Goal: Task Accomplishment & Management: Manage account settings

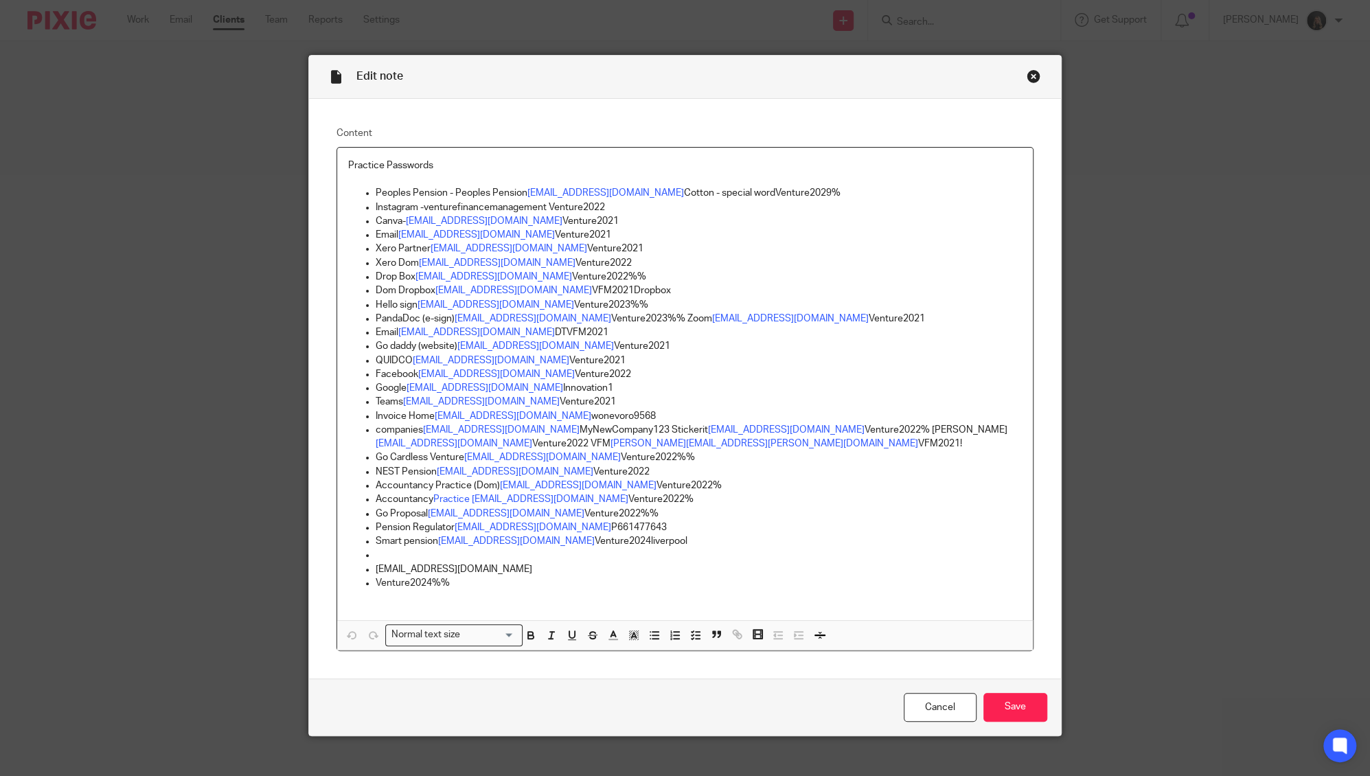
click at [1027, 78] on div "Close this dialog window" at bounding box center [1034, 76] width 14 height 14
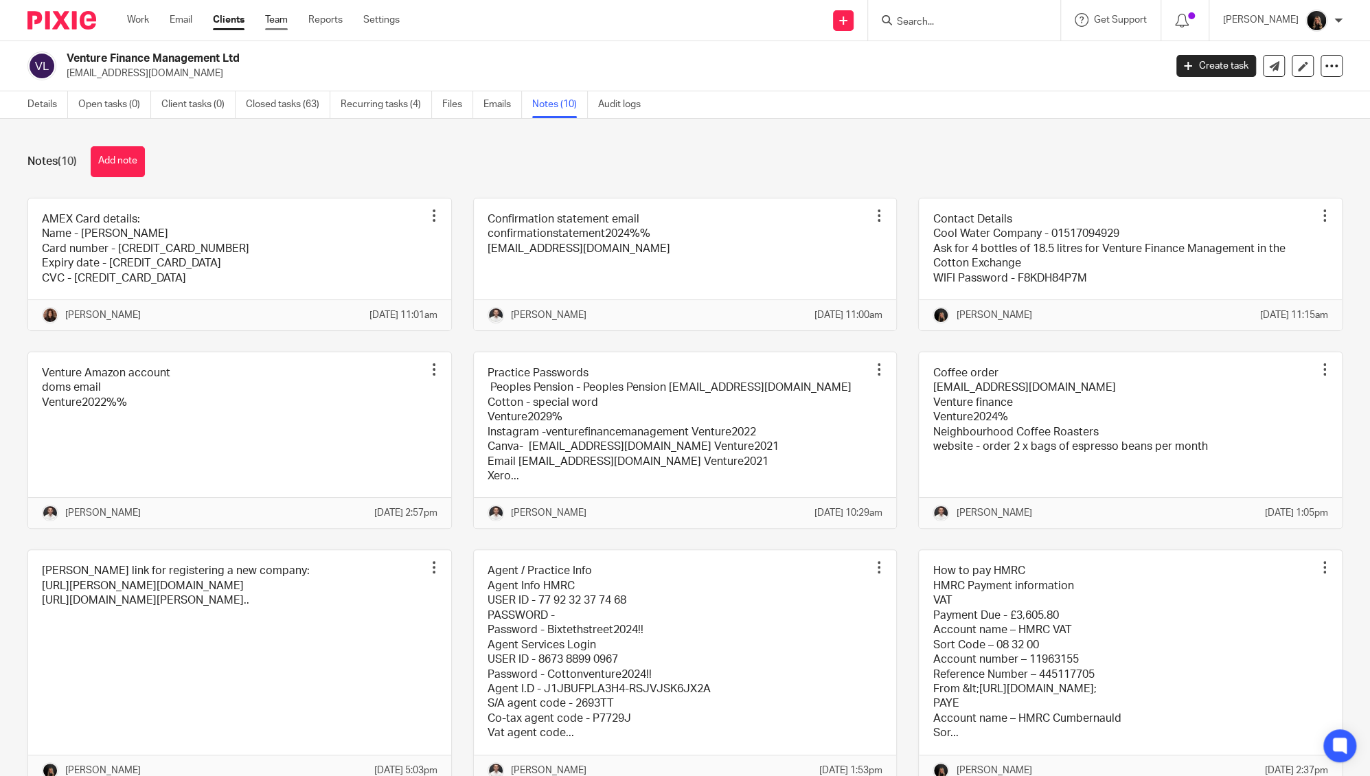
click at [287, 19] on link "Team" at bounding box center [276, 20] width 23 height 14
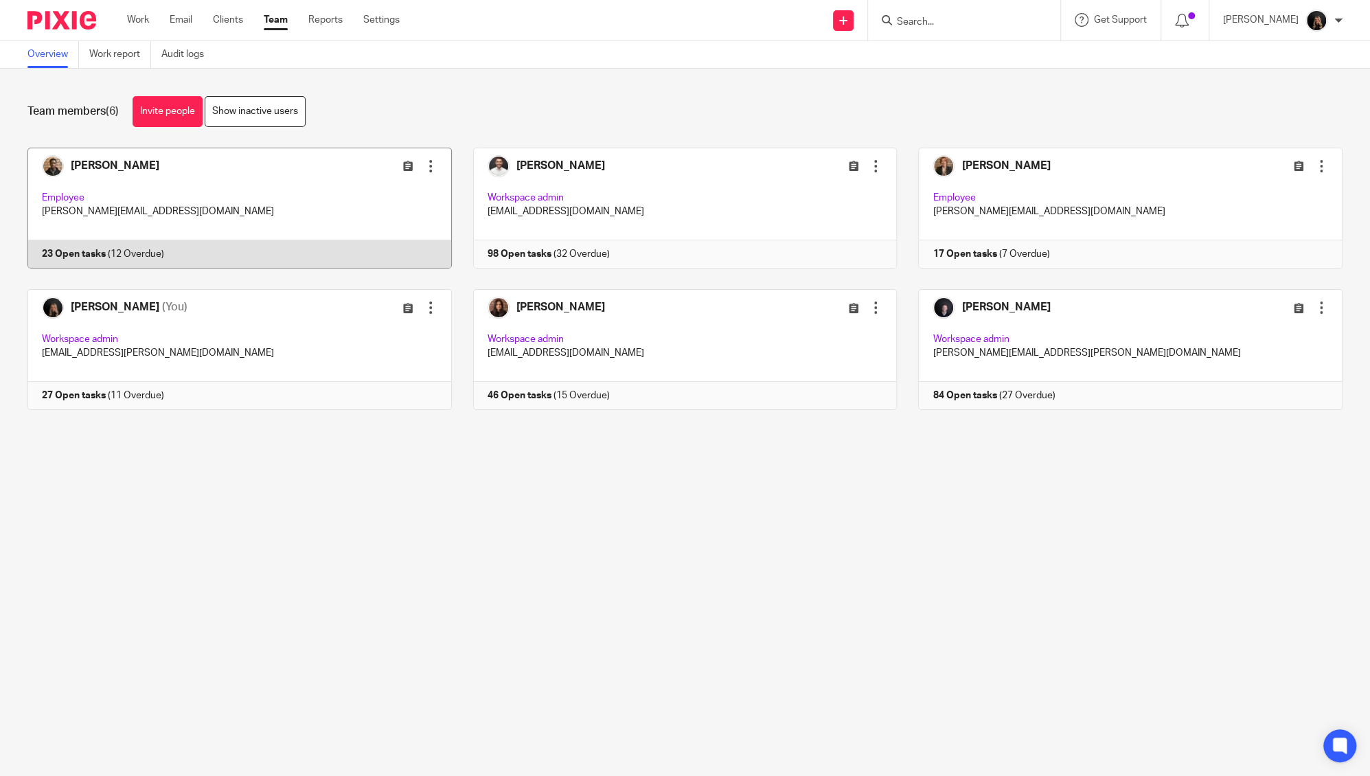
click at [232, 234] on link at bounding box center [229, 208] width 446 height 121
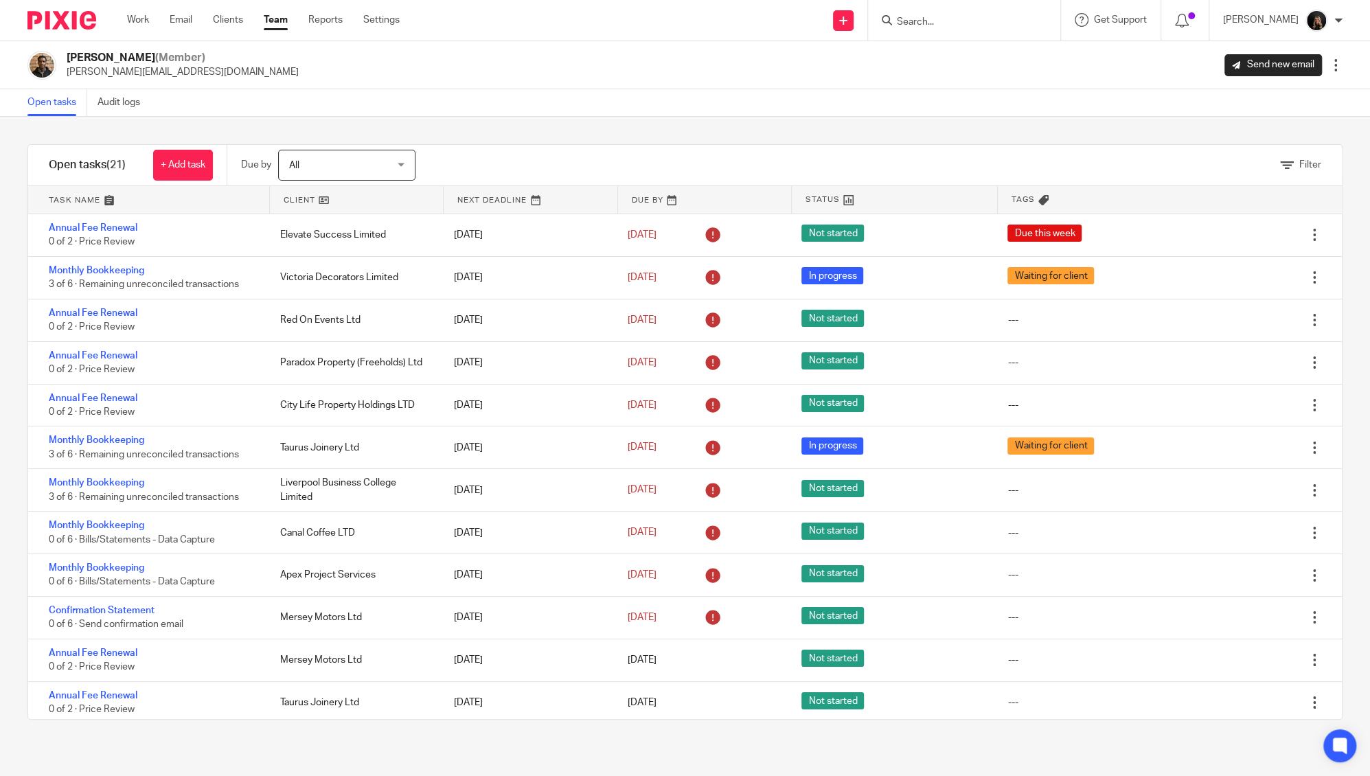
click at [97, 192] on link at bounding box center [148, 199] width 241 height 27
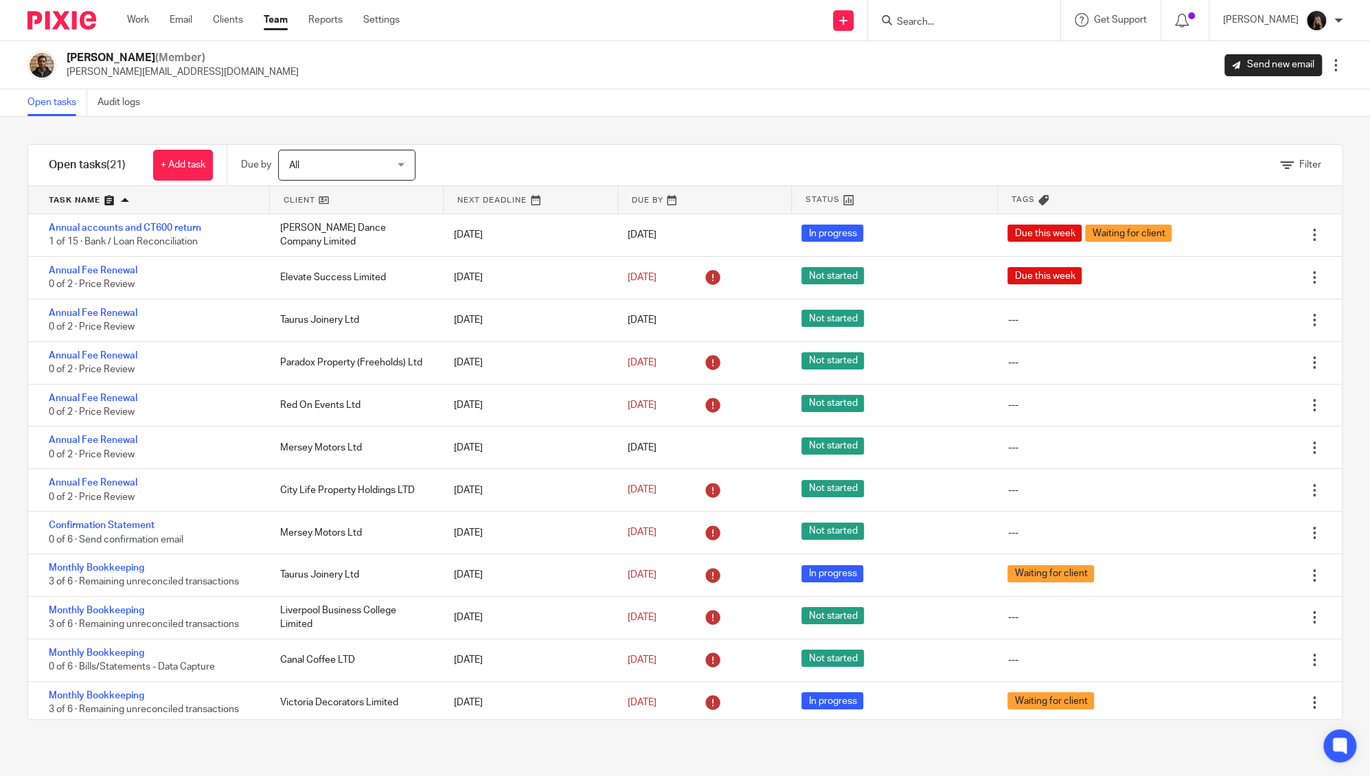
click at [281, 26] on link "Team" at bounding box center [276, 20] width 24 height 14
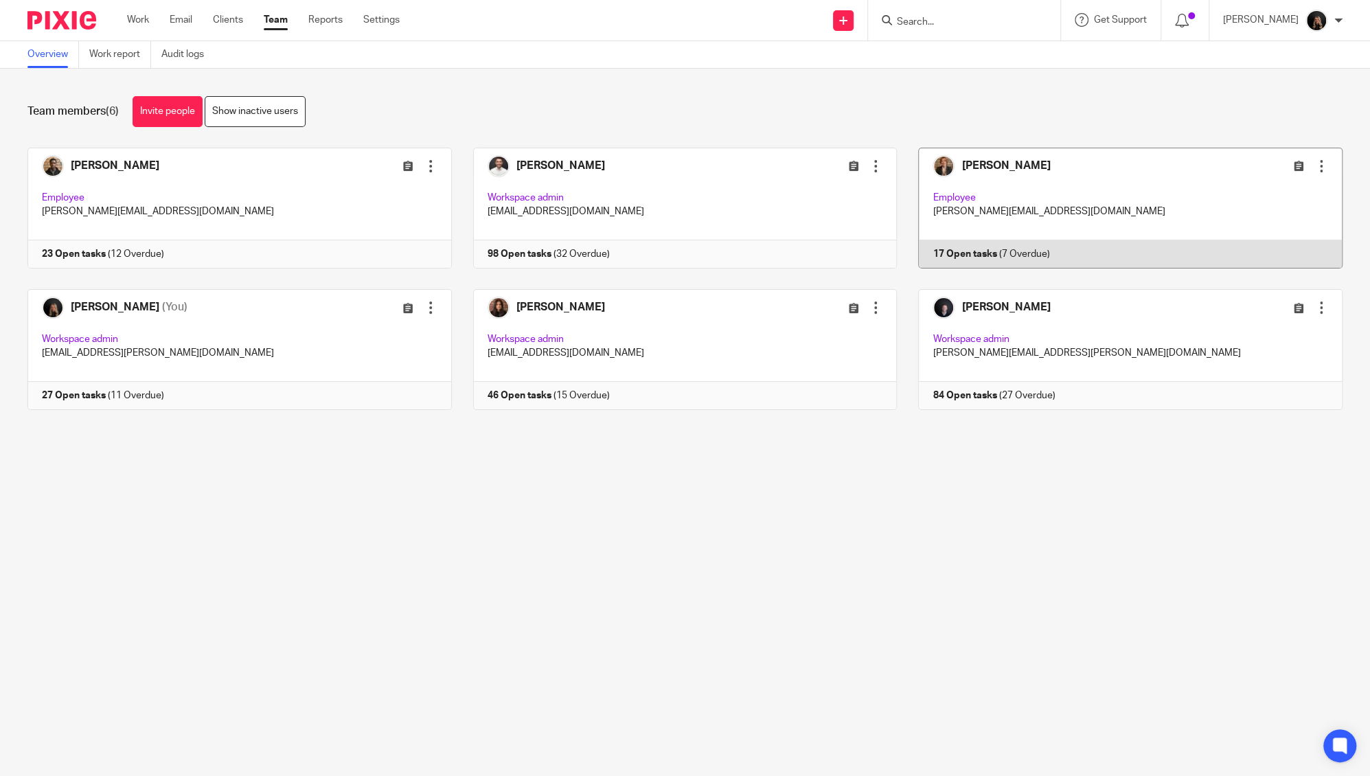
click at [1000, 170] on link at bounding box center [1120, 208] width 446 height 121
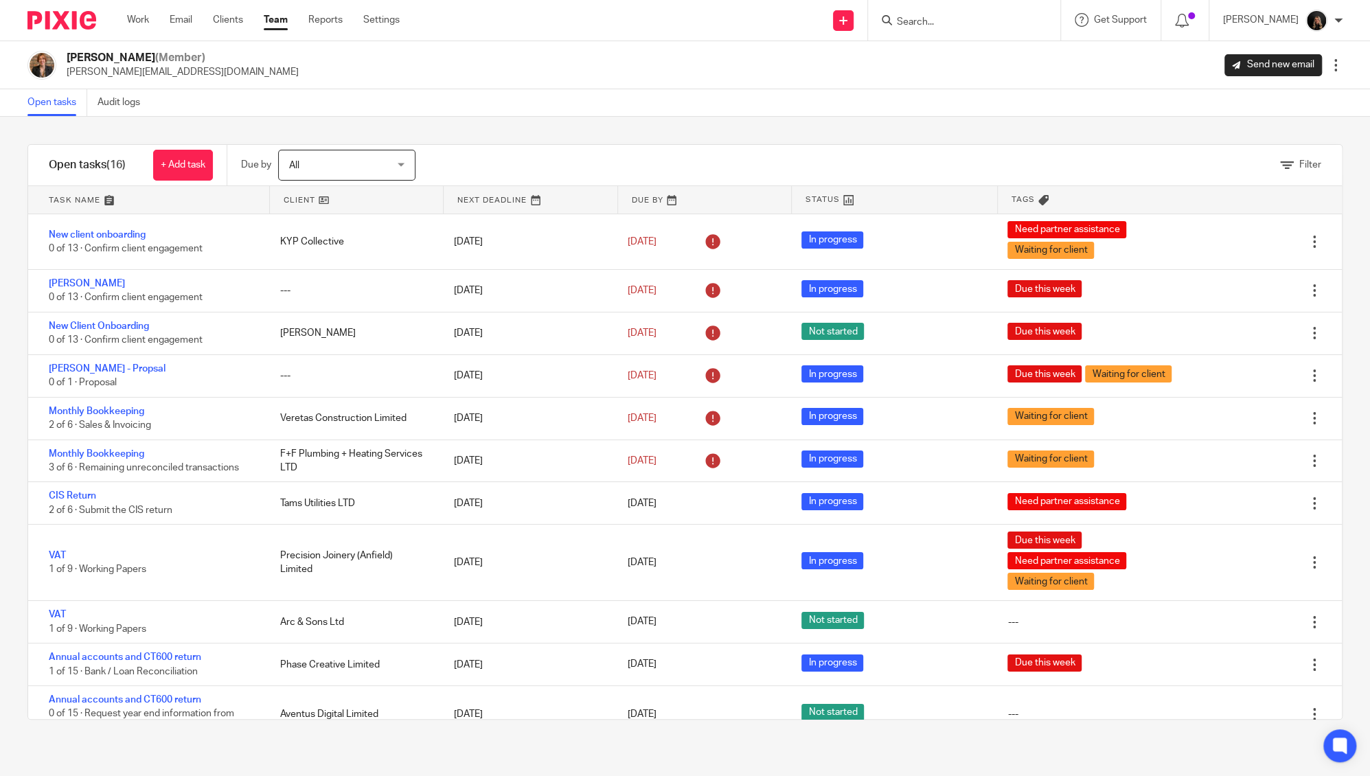
click at [87, 195] on link at bounding box center [148, 199] width 241 height 27
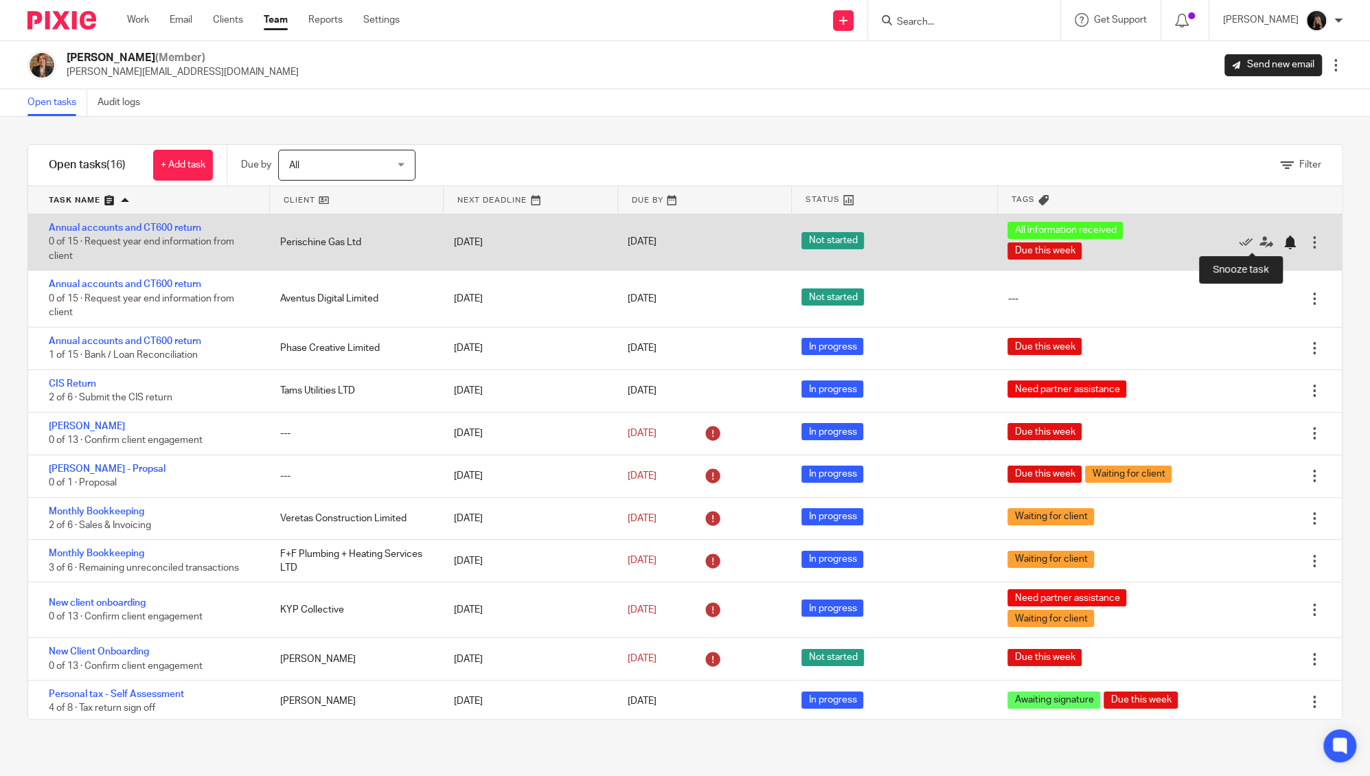
click at [1284, 245] on div at bounding box center [1291, 243] width 14 height 14
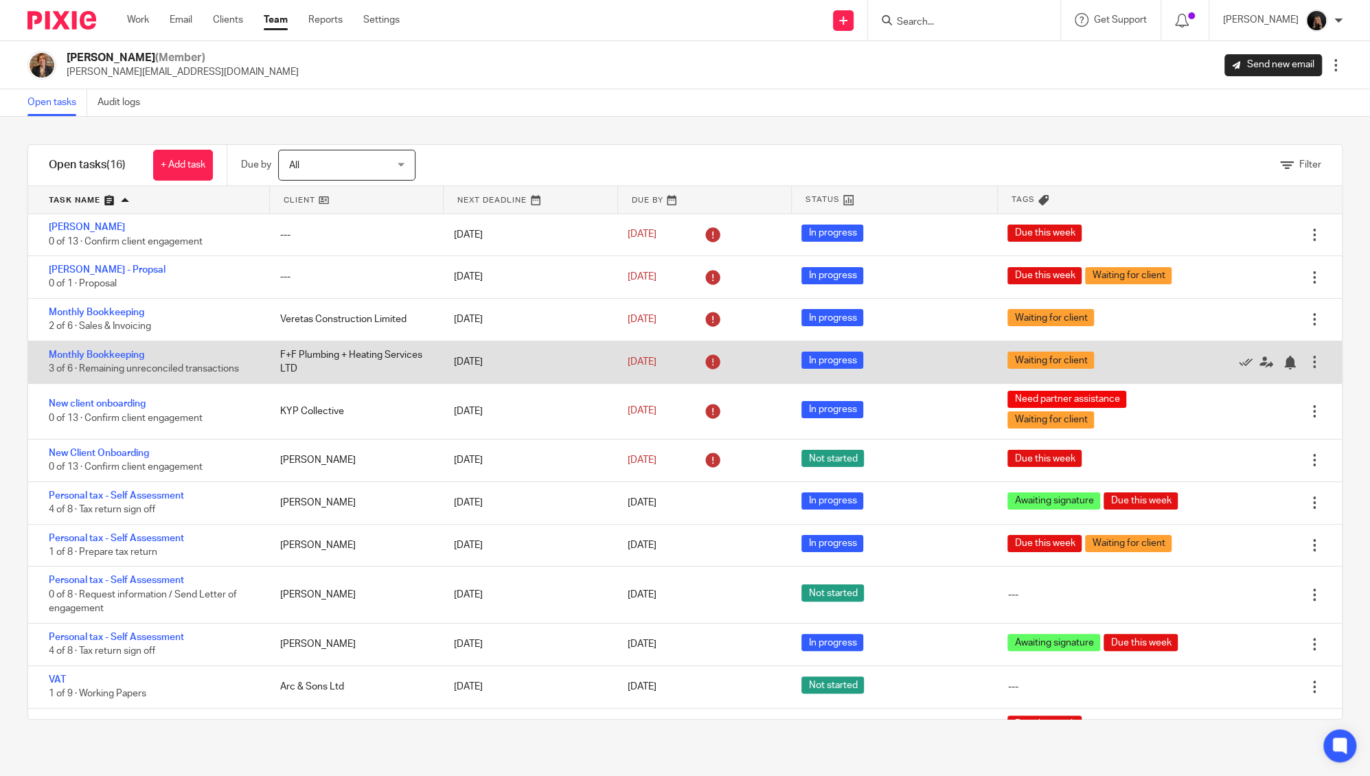
scroll to position [168, 0]
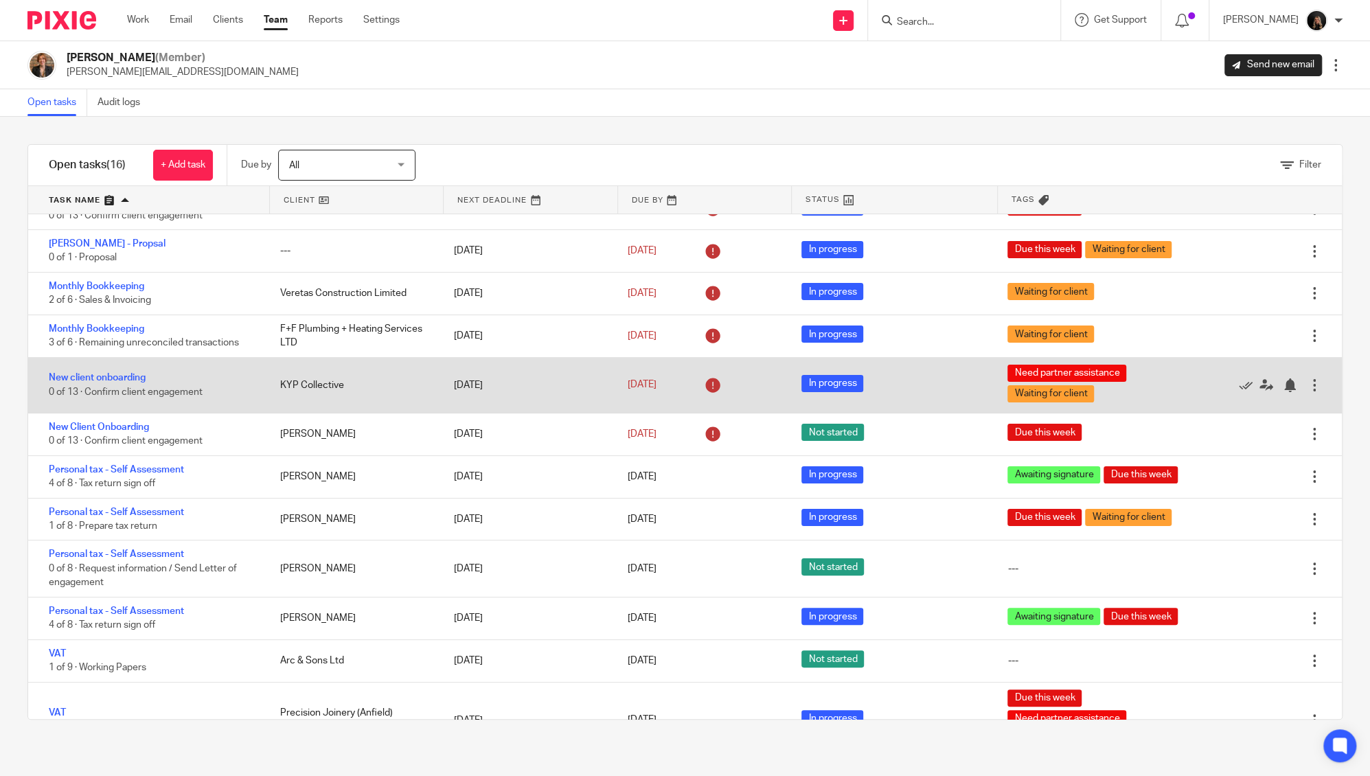
drag, startPoint x: 271, startPoint y: 381, endPoint x: 332, endPoint y: 379, distance: 61.2
click at [332, 379] on div "KYP Collective" at bounding box center [353, 385] width 174 height 27
drag, startPoint x: 334, startPoint y: 387, endPoint x: 264, endPoint y: 385, distance: 70.8
click at [266, 385] on div "KYP Collective" at bounding box center [353, 385] width 174 height 27
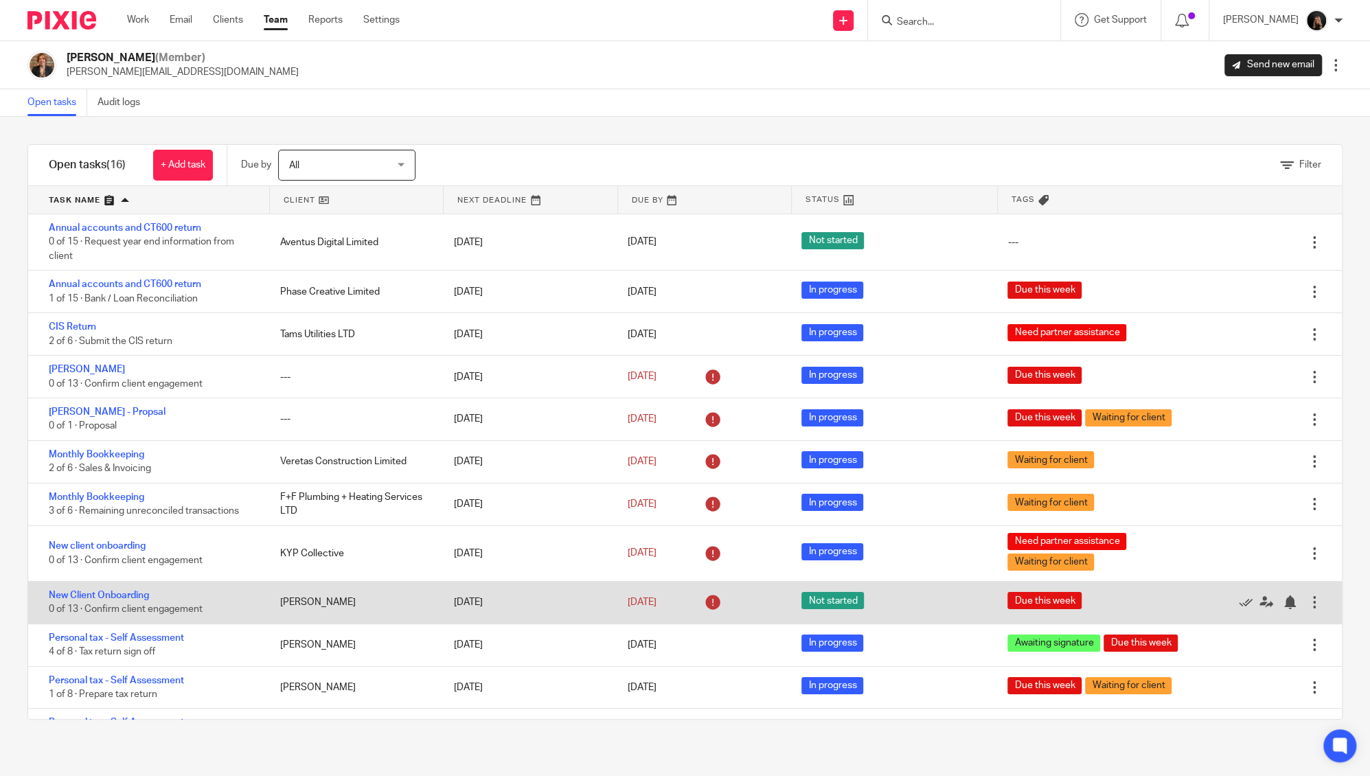
scroll to position [235, 0]
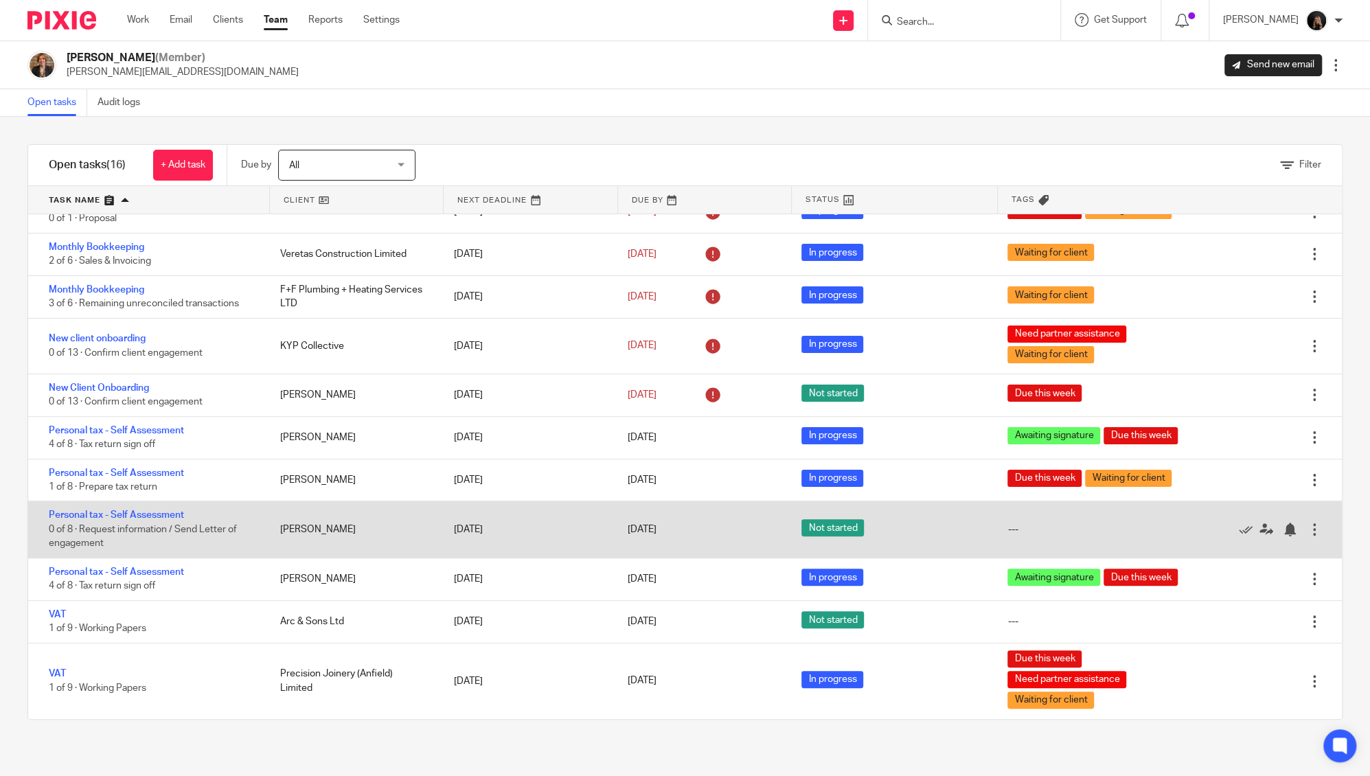
click at [388, 516] on div "[PERSON_NAME]" at bounding box center [353, 529] width 174 height 27
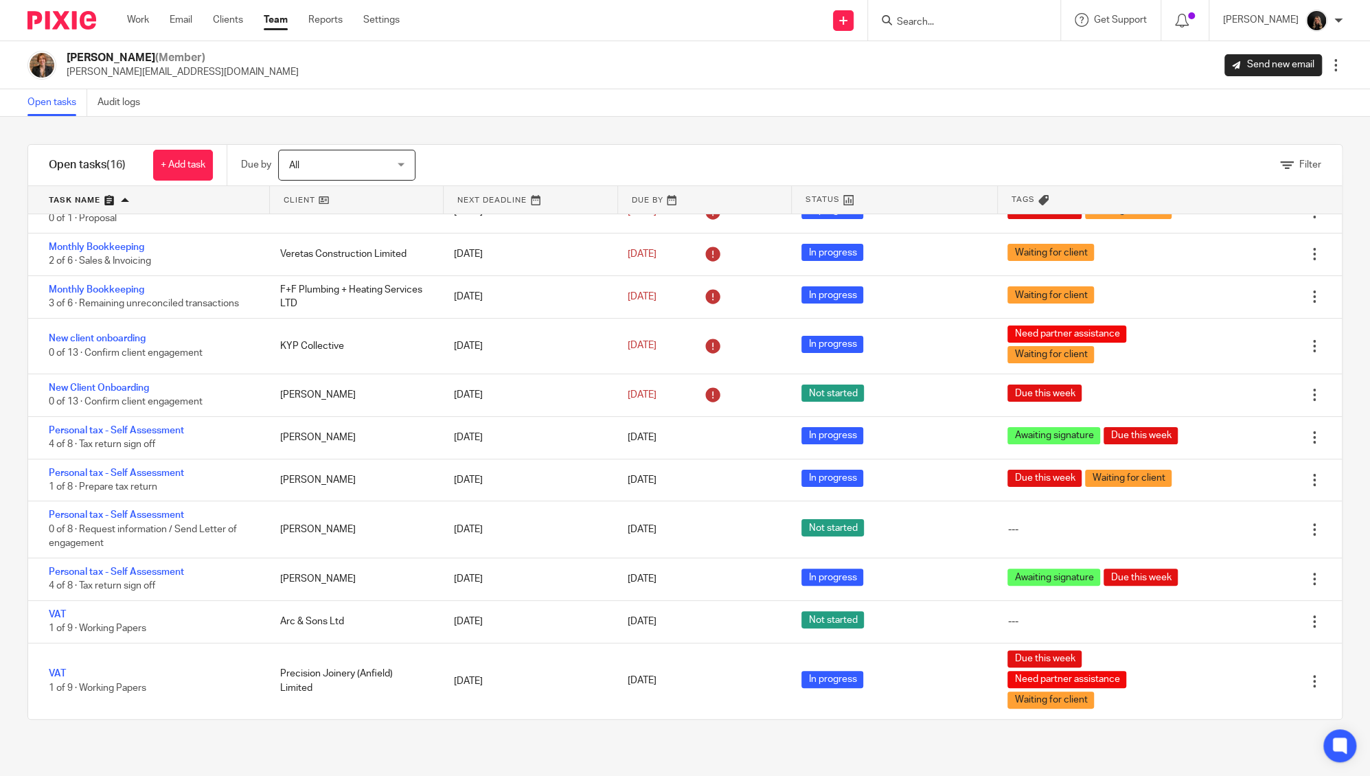
click at [565, 122] on div "Filter tasks Only show tasks matching all of these conditions 1 Client name Is …" at bounding box center [685, 446] width 1370 height 659
click at [577, 80] on div "Erica Smith (Member) erica@venturefinancemanagement.com Send new email Edit use…" at bounding box center [685, 65] width 1370 height 48
click at [938, 23] on input "Search" at bounding box center [958, 22] width 124 height 12
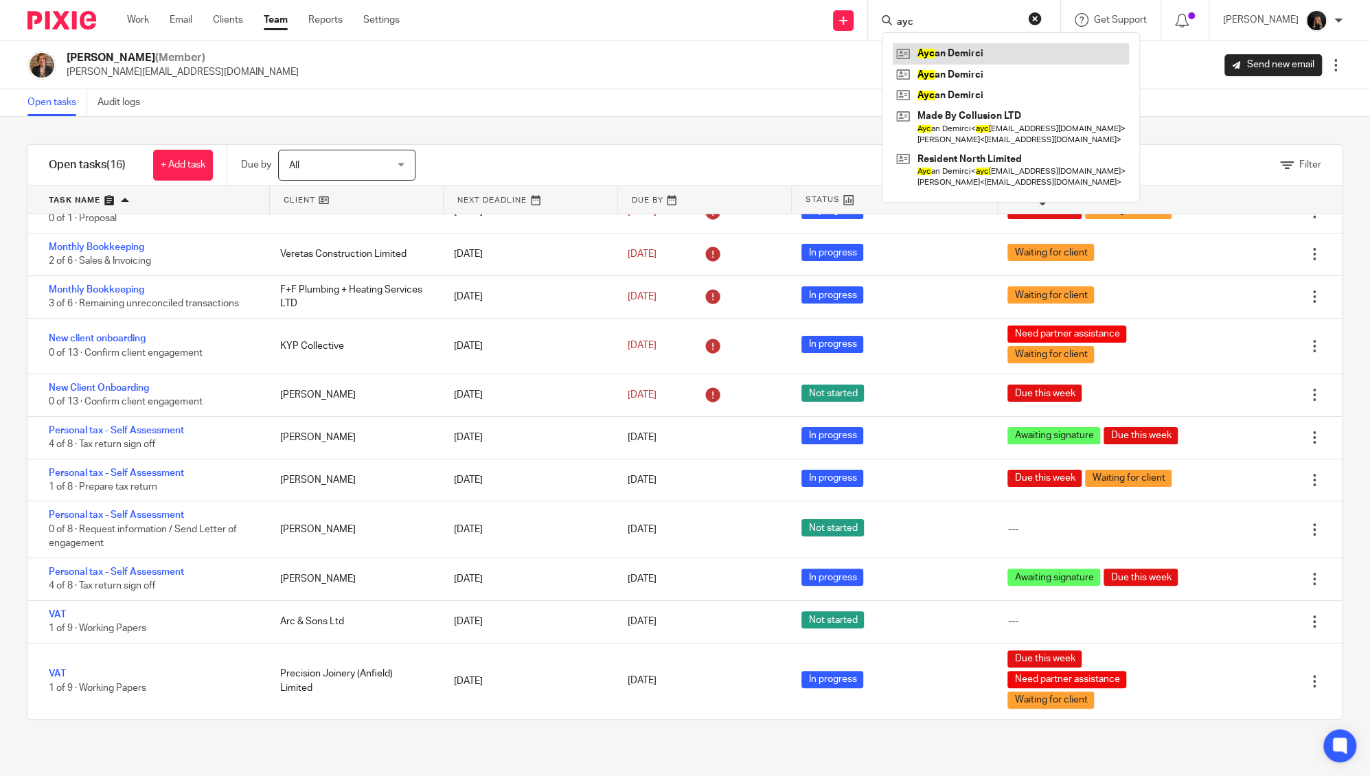
type input "ayc"
click at [973, 49] on link at bounding box center [1011, 53] width 236 height 21
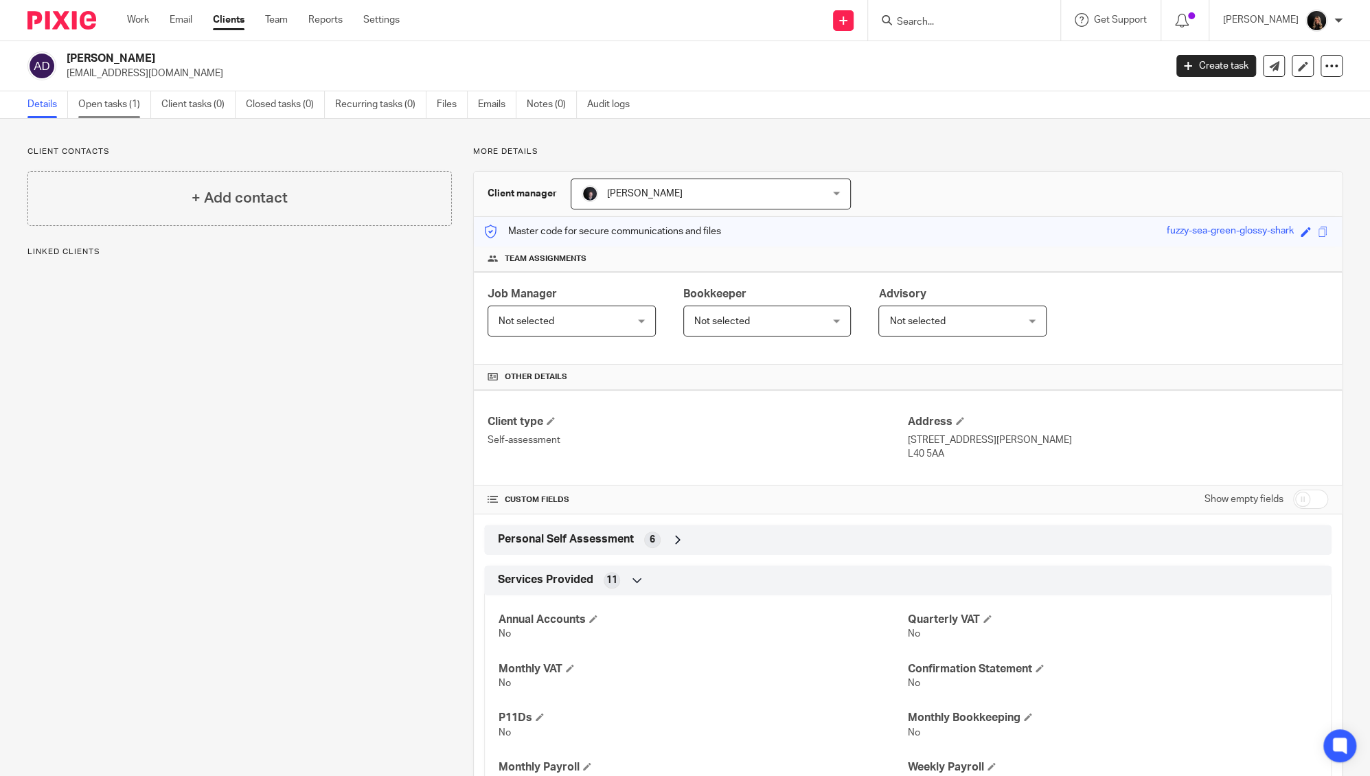
click at [98, 93] on link "Open tasks (1)" at bounding box center [114, 104] width 73 height 27
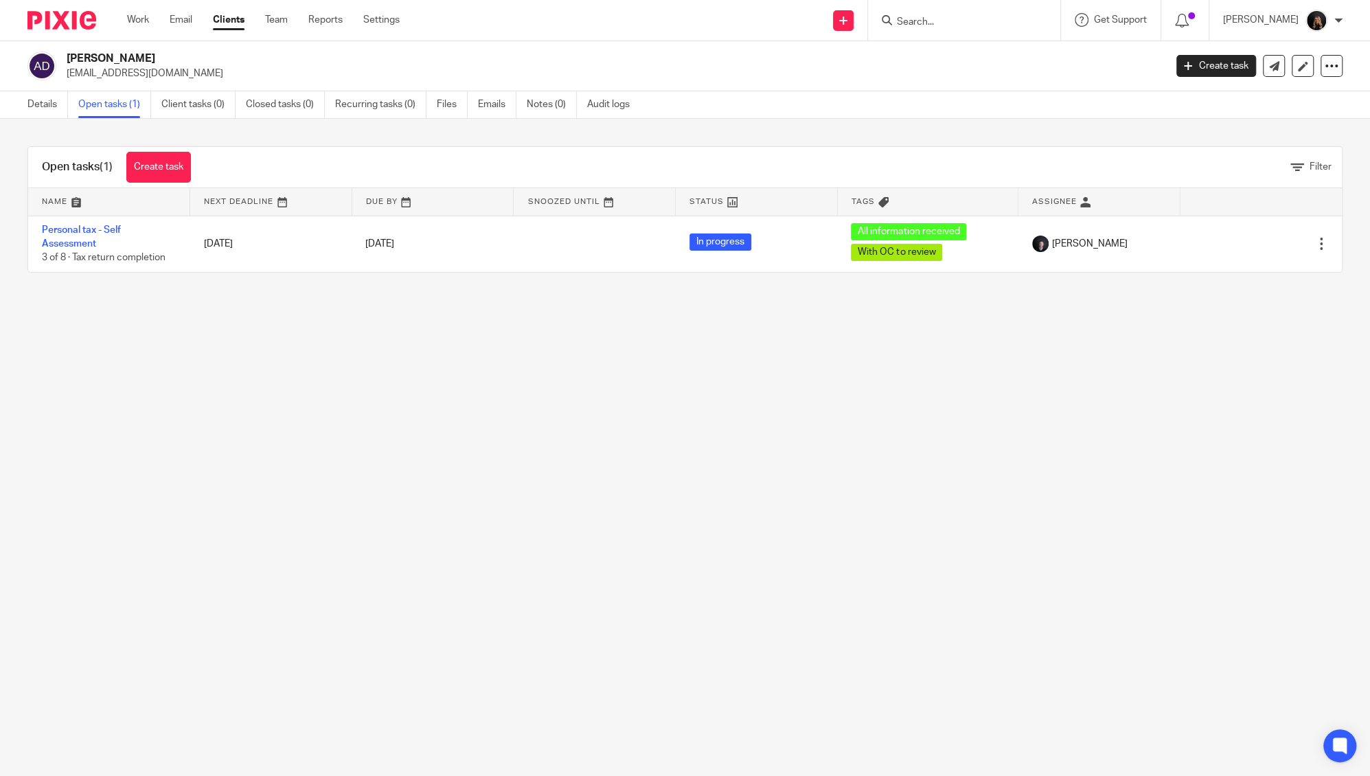
click at [302, 334] on main "Aycan Demirci aycan@residentnorth.com Create task Update from Companies House E…" at bounding box center [685, 388] width 1370 height 776
click at [286, 23] on link "Team" at bounding box center [276, 20] width 23 height 14
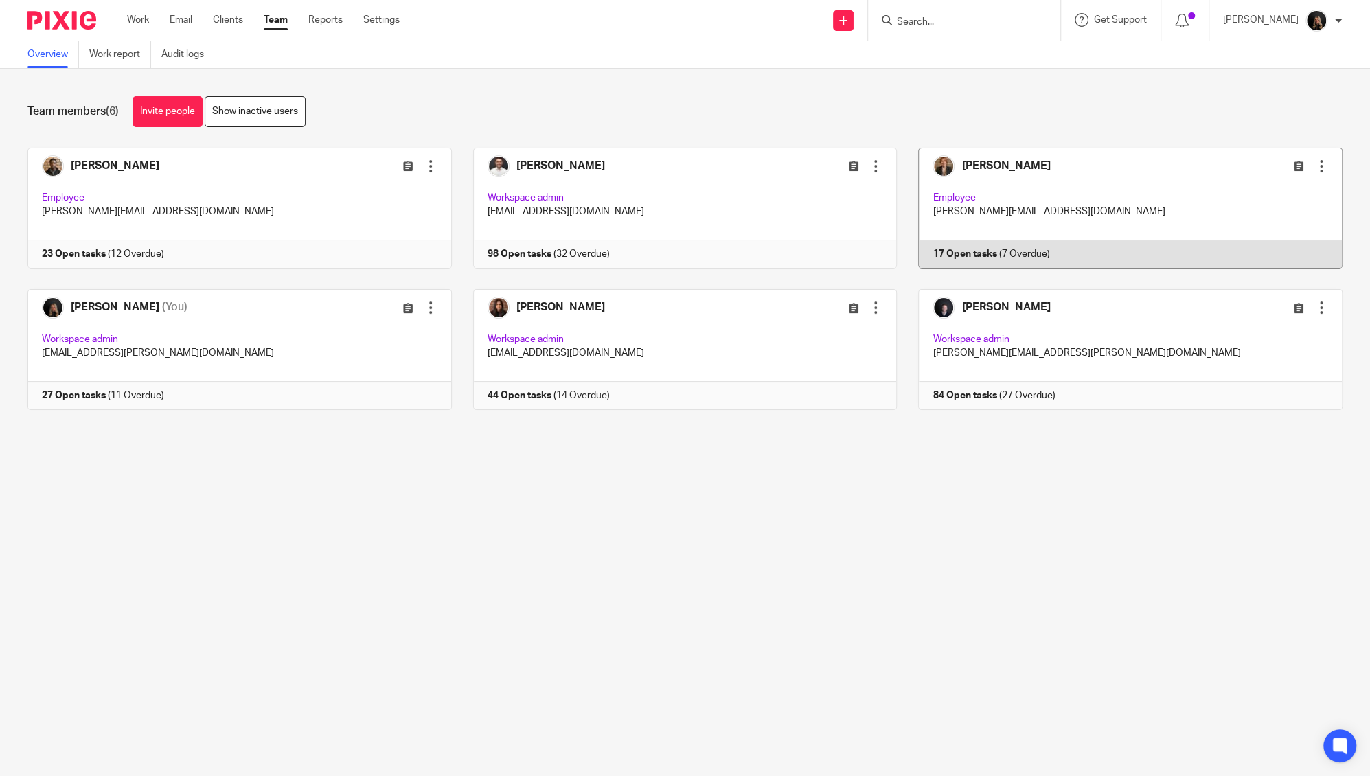
click at [1008, 176] on link at bounding box center [1120, 208] width 446 height 121
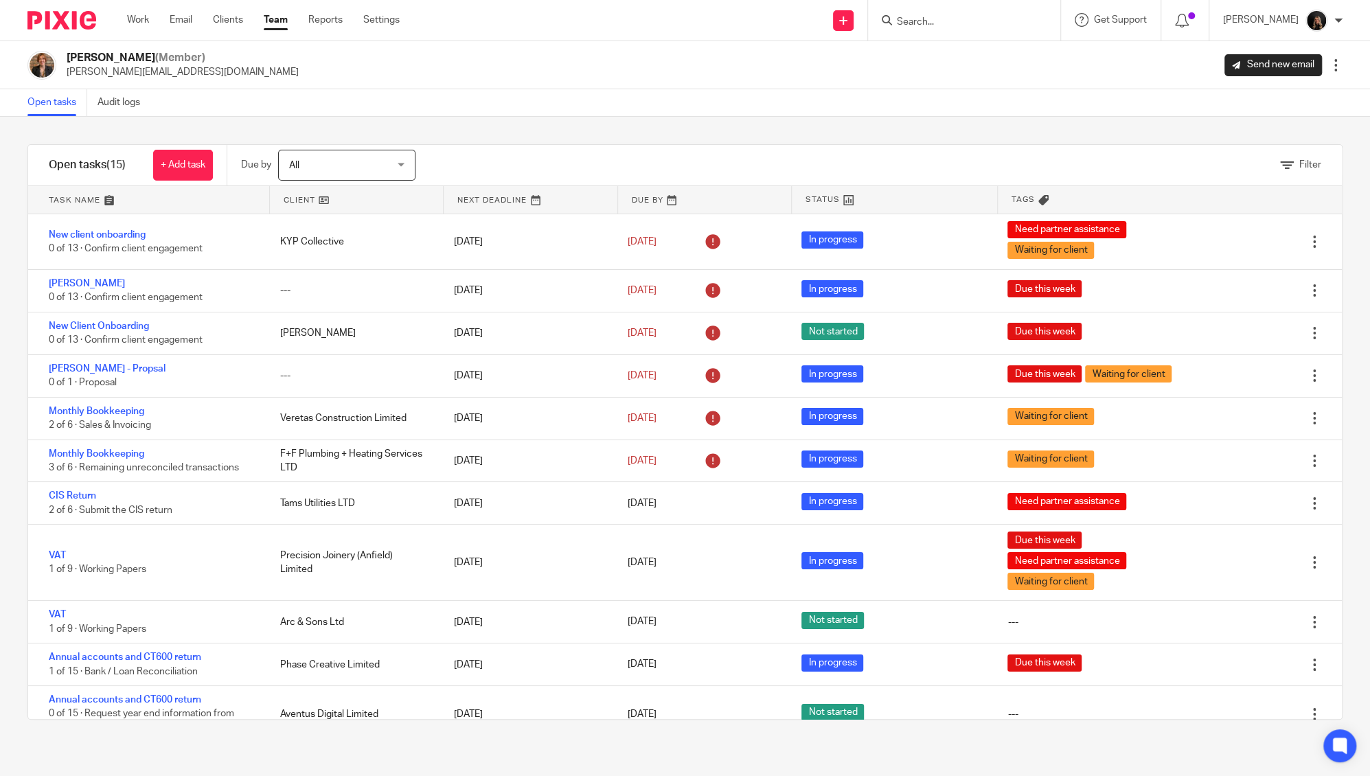
click at [86, 194] on link at bounding box center [148, 199] width 241 height 27
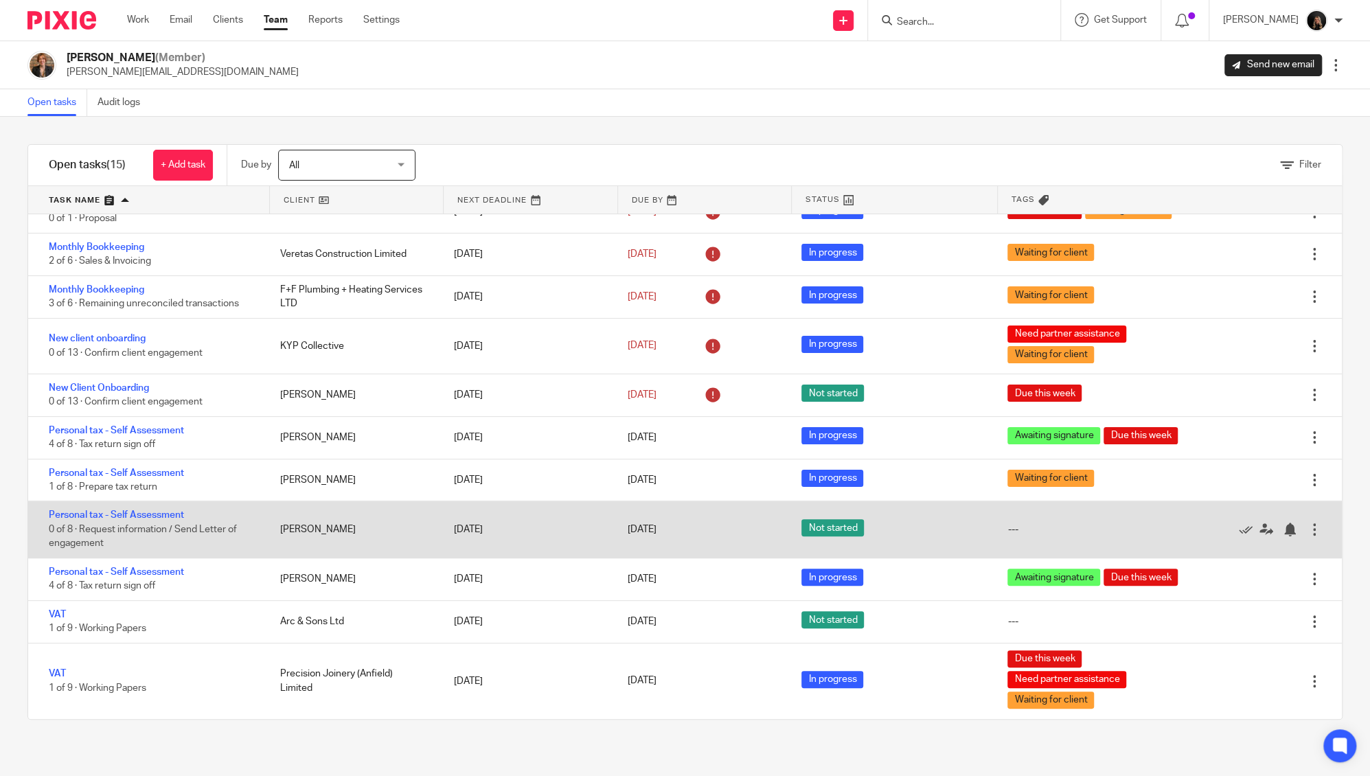
scroll to position [235, 0]
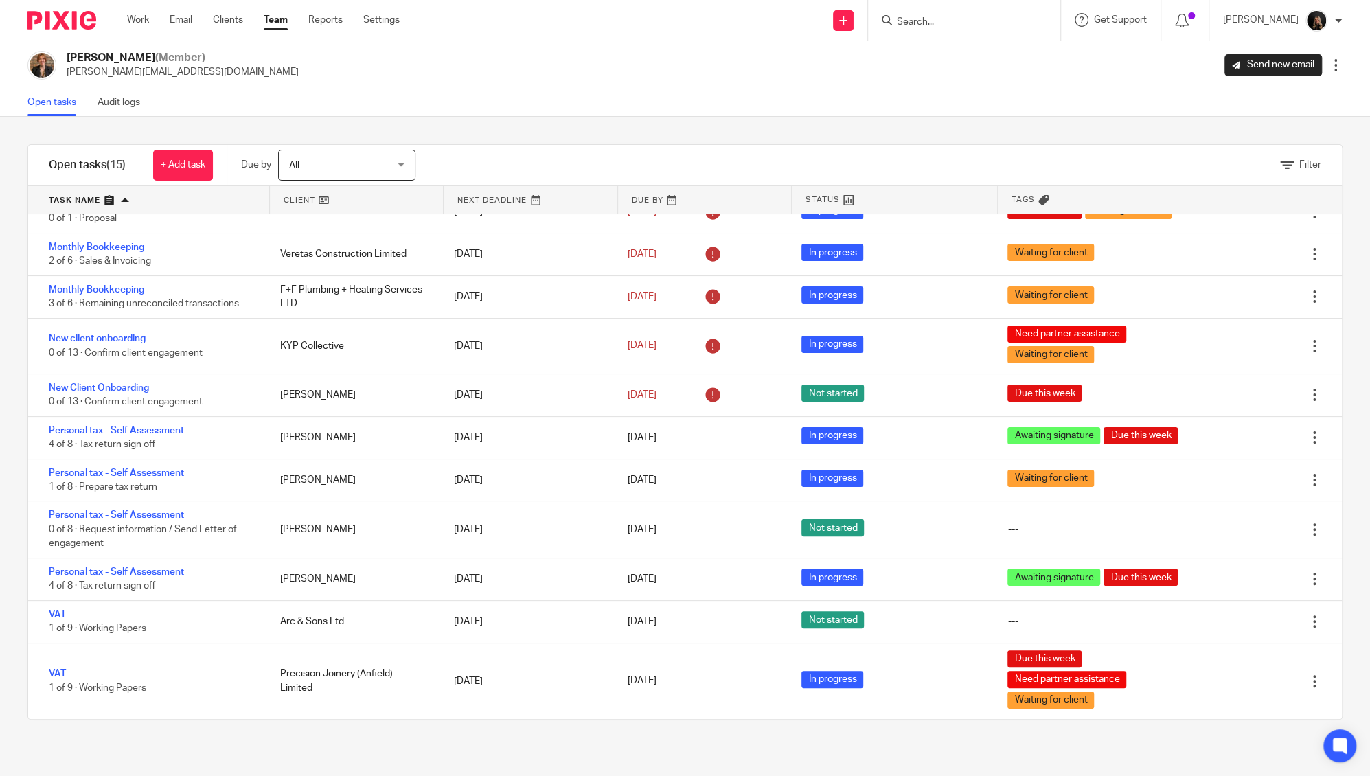
click at [280, 27] on link "Team" at bounding box center [276, 20] width 24 height 14
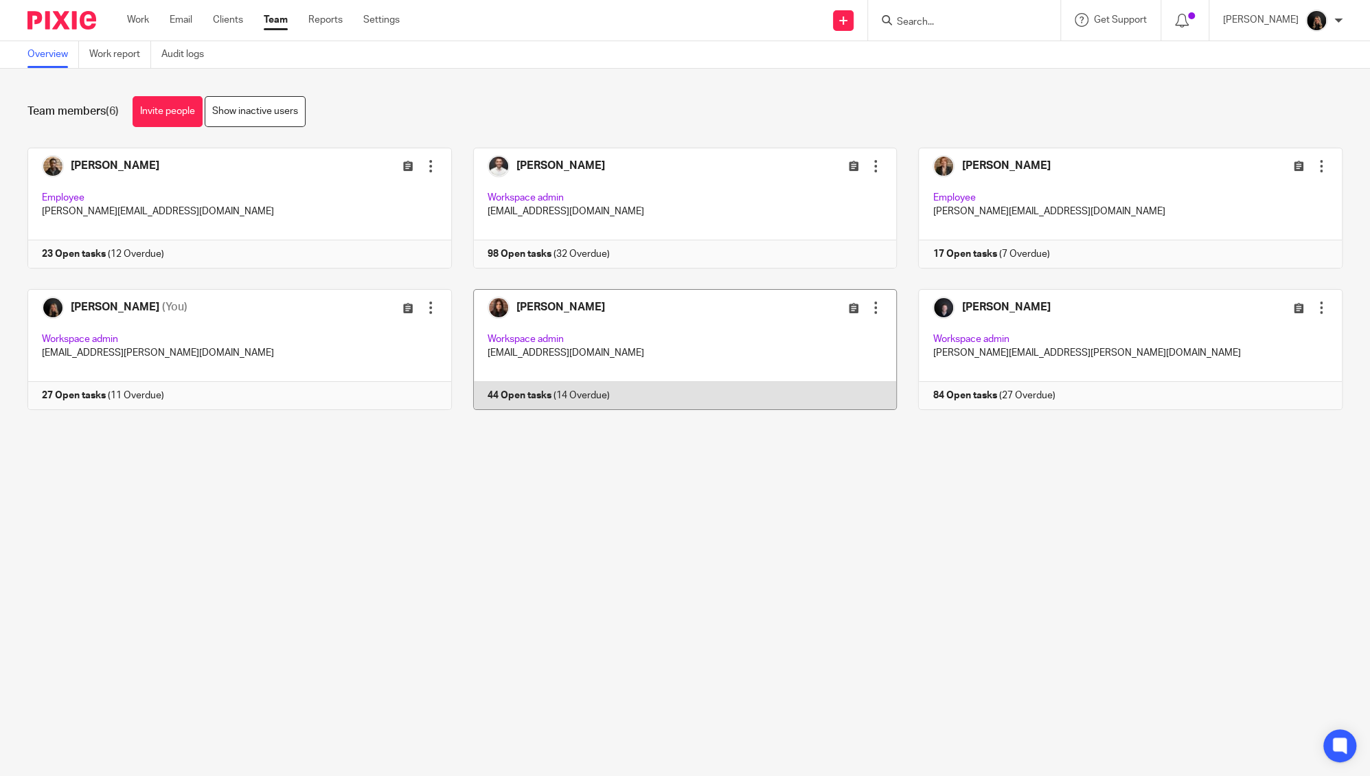
click at [771, 308] on div "Edit user Transfer Deactivate user" at bounding box center [817, 307] width 132 height 16
click at [635, 338] on link at bounding box center [675, 349] width 446 height 121
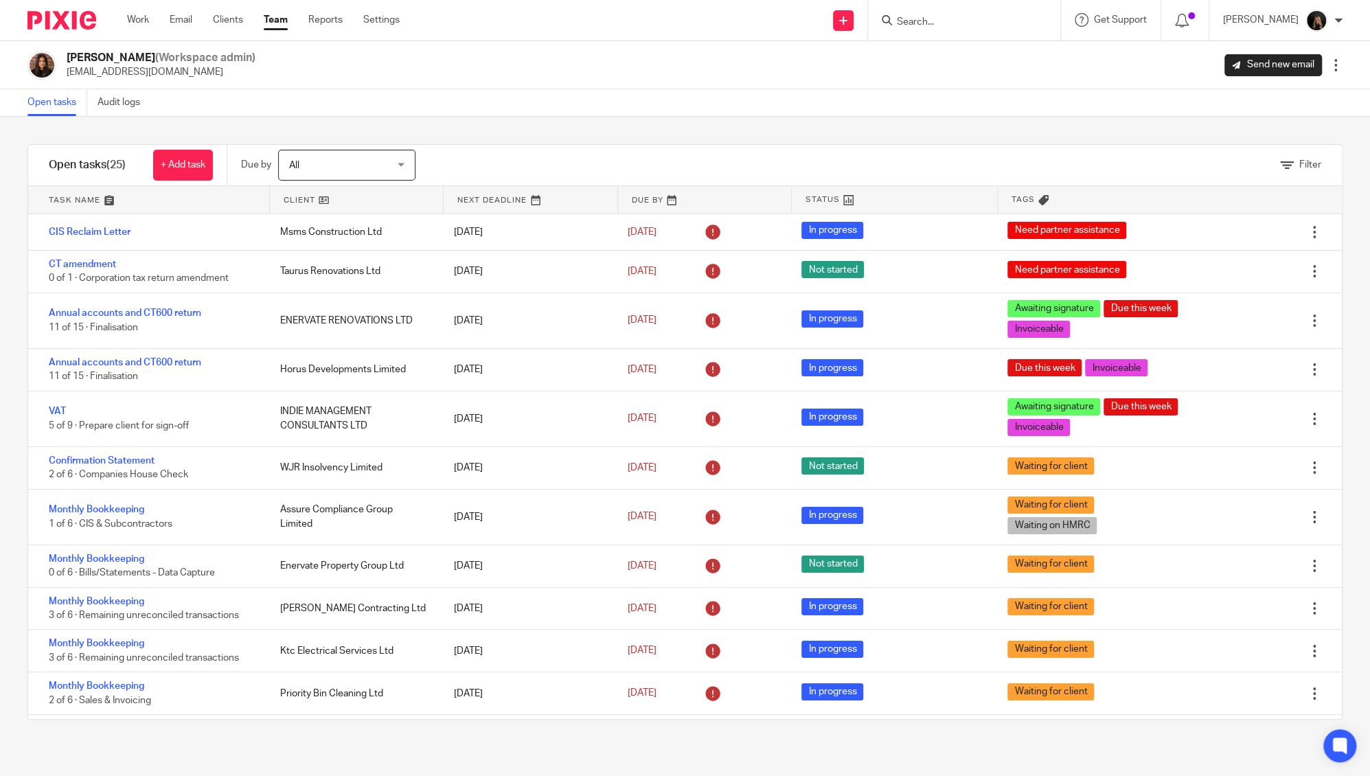
click at [72, 197] on link at bounding box center [148, 199] width 241 height 27
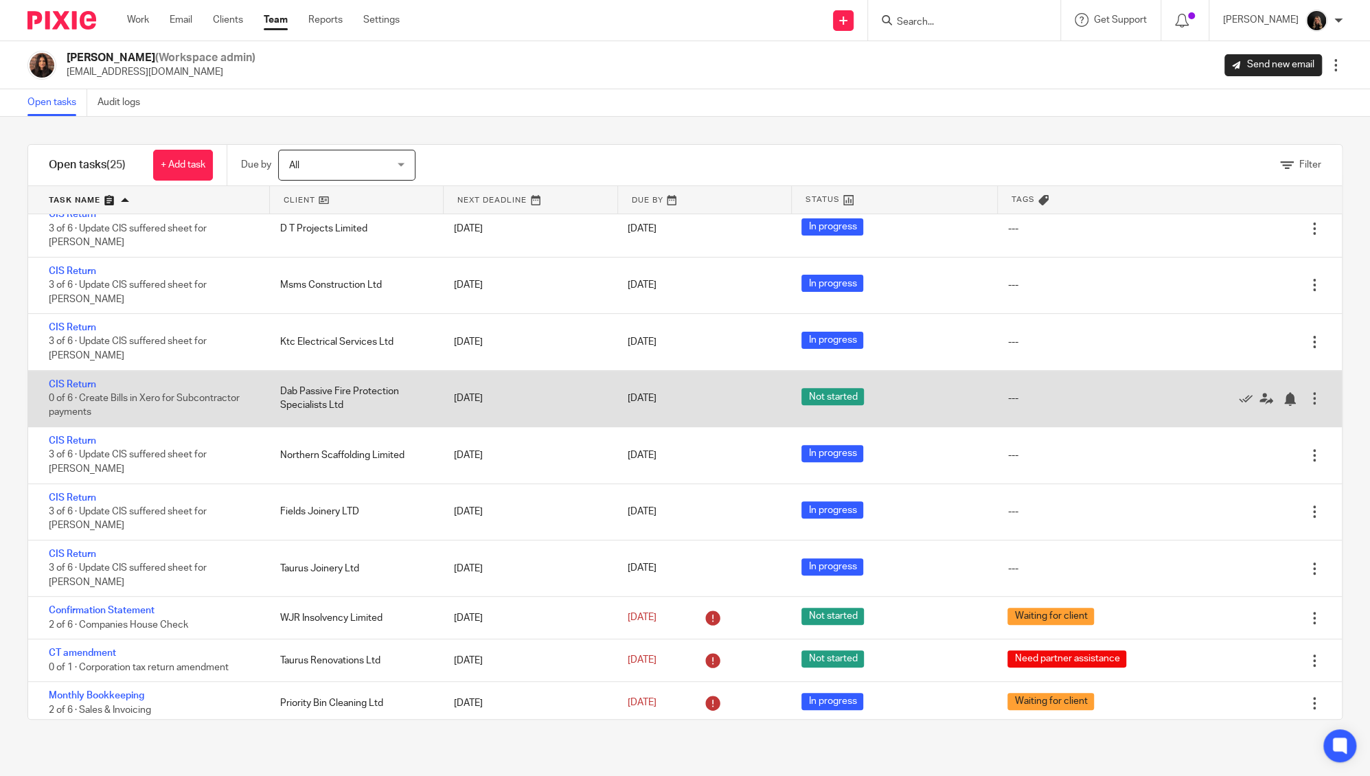
scroll to position [362, 0]
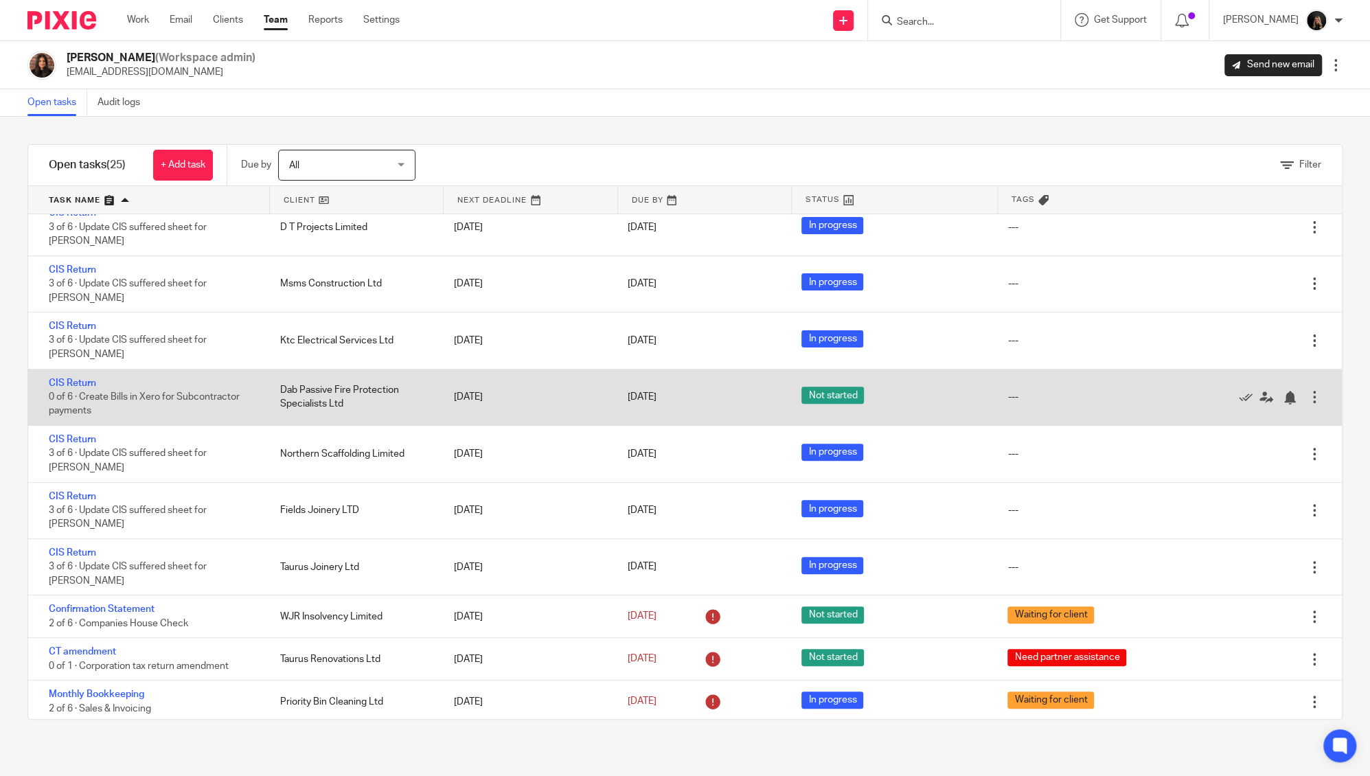
click at [632, 641] on div "16 Aug 2025" at bounding box center [701, 659] width 174 height 36
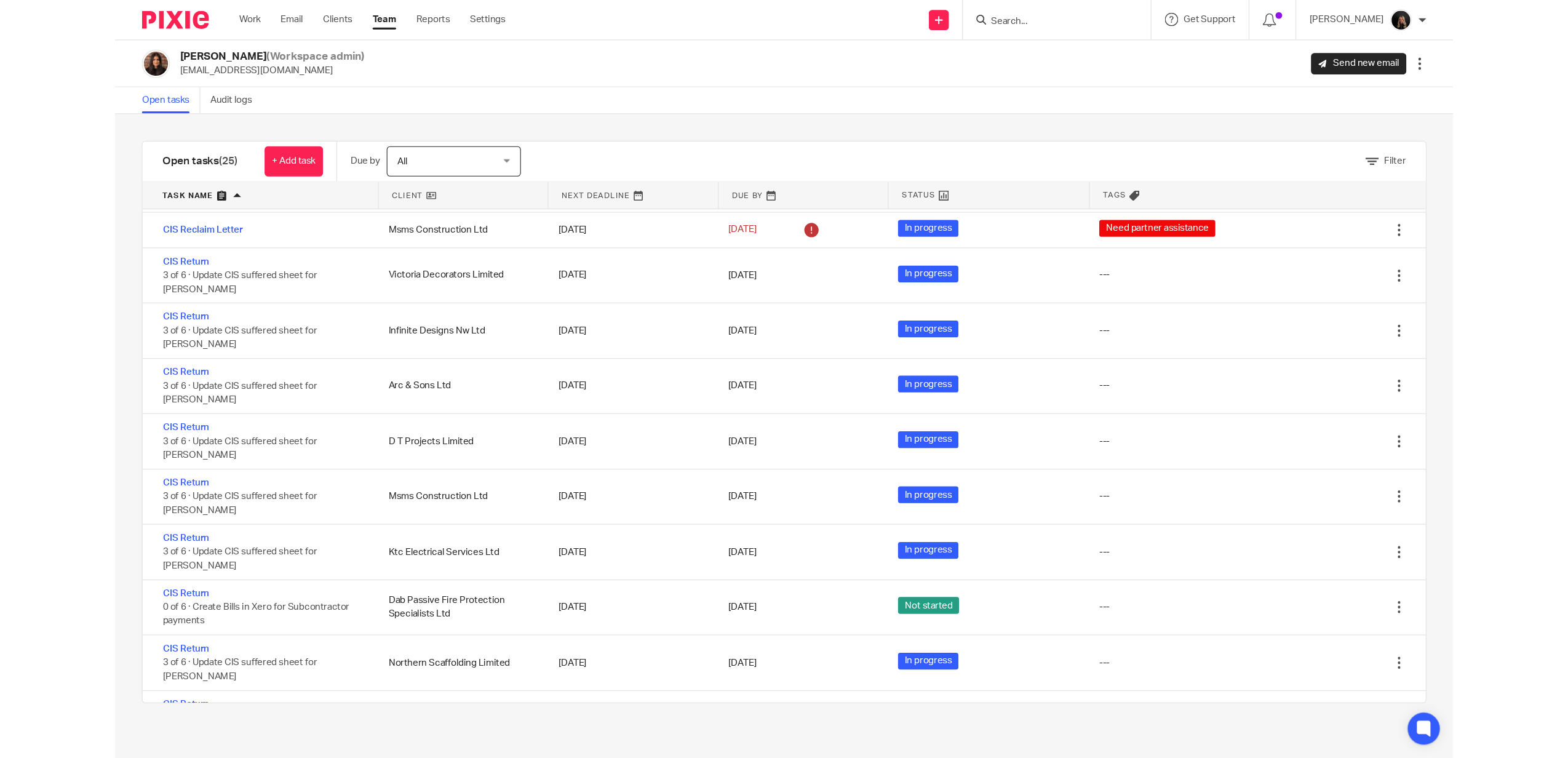
scroll to position [0, 0]
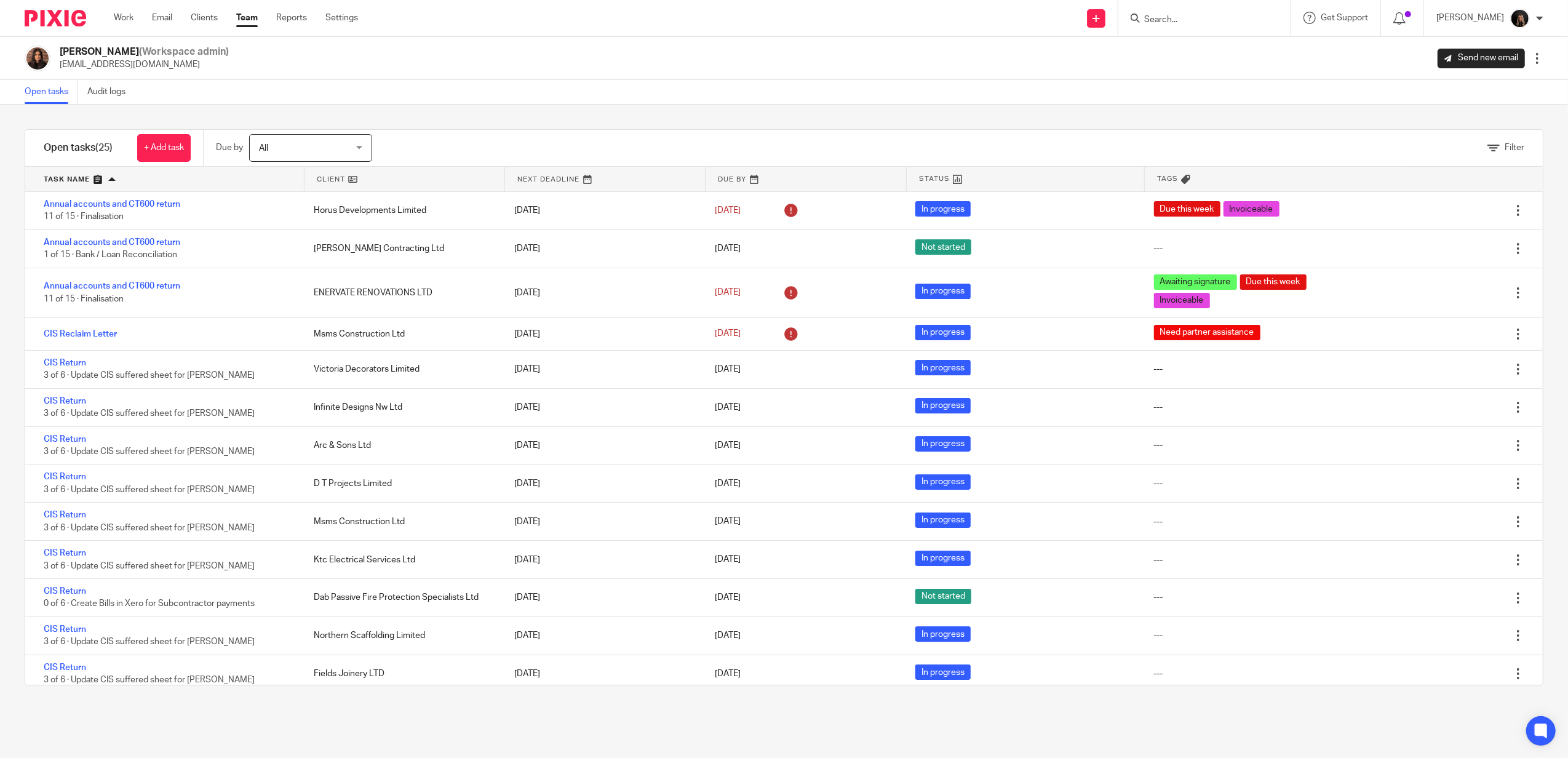
click at [55, 24] on img at bounding box center [55, 18] width 62 height 17
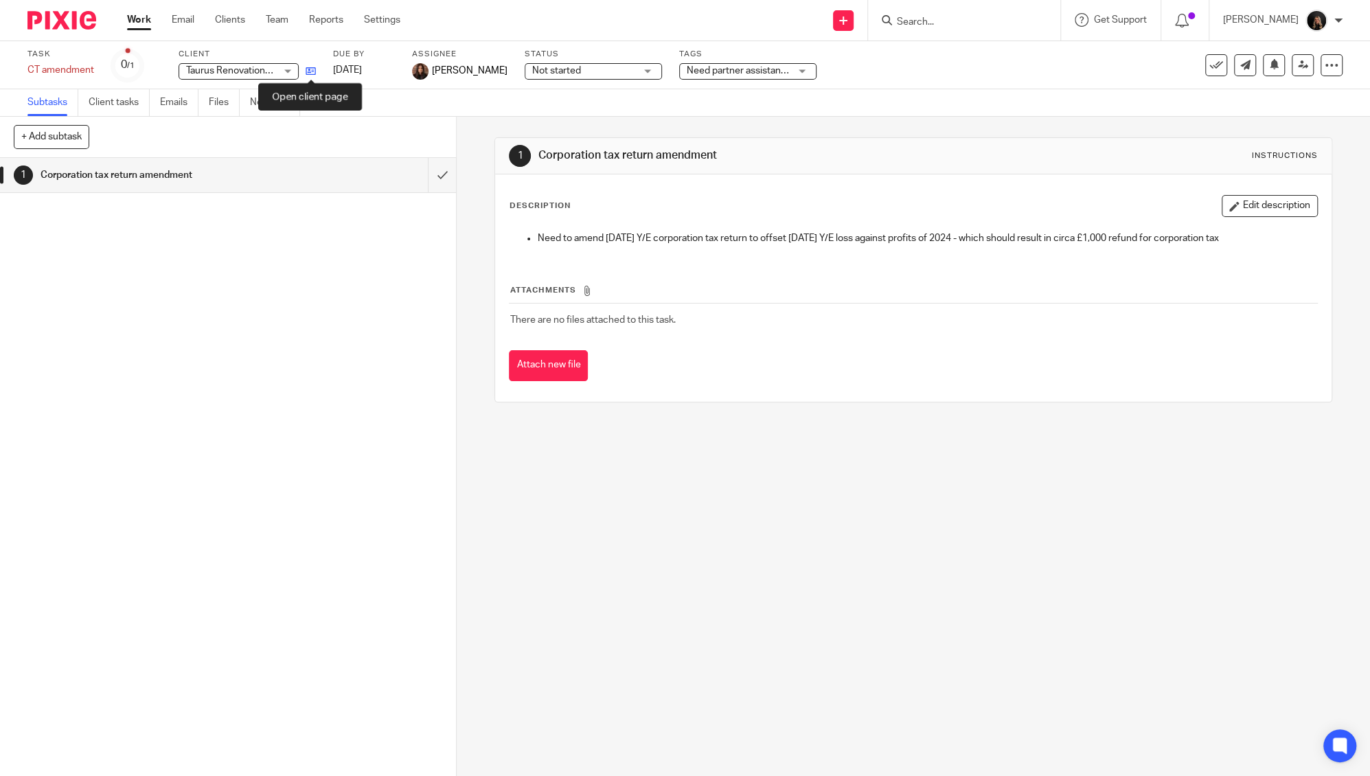
click at [312, 70] on icon at bounding box center [311, 71] width 10 height 10
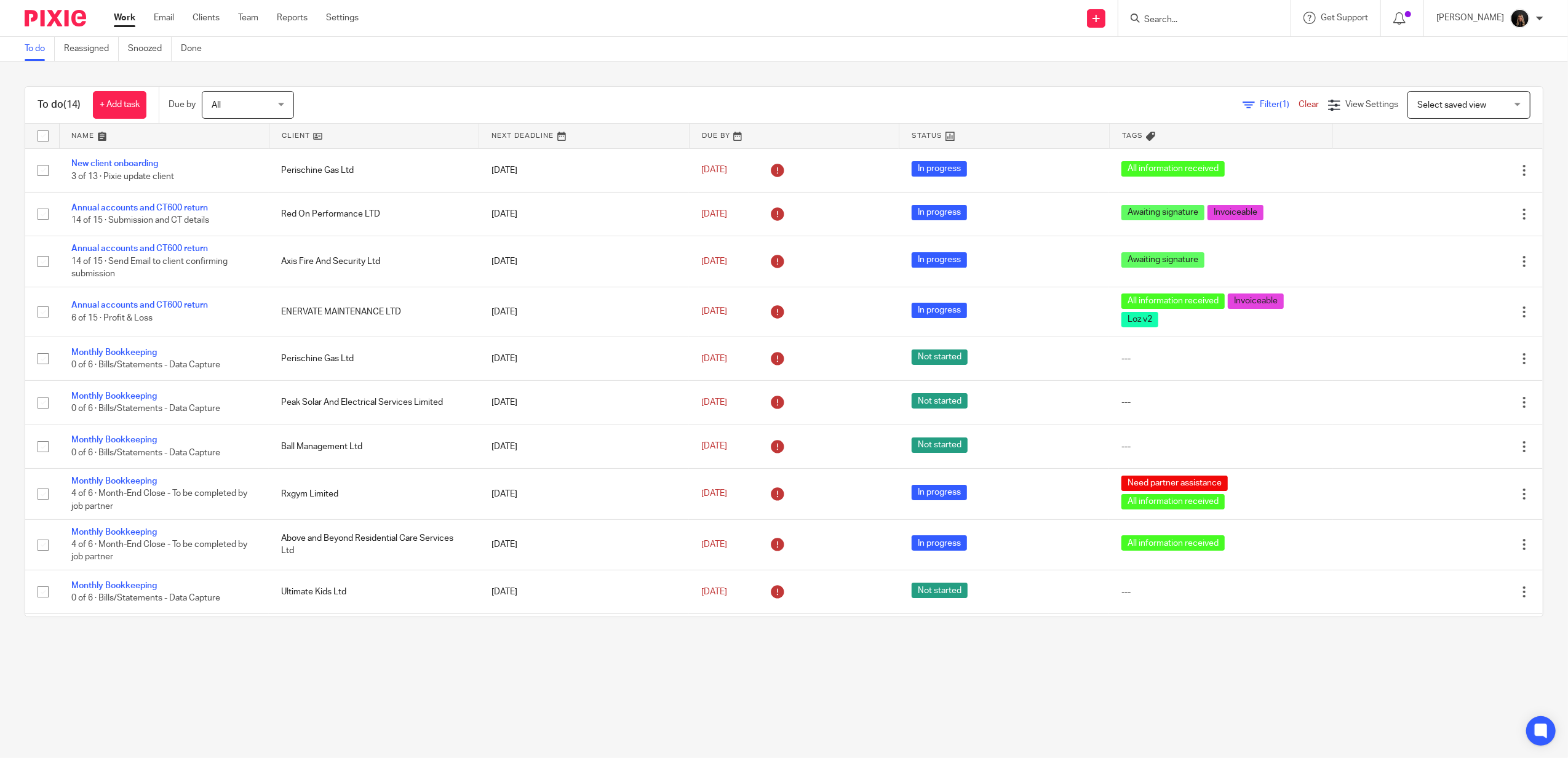
click at [47, 13] on img at bounding box center [55, 18] width 62 height 17
click at [80, 24] on img at bounding box center [55, 18] width 62 height 17
